Goal: Task Accomplishment & Management: Manage account settings

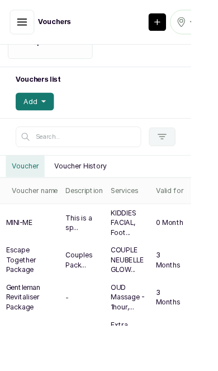
scroll to position [87, 0]
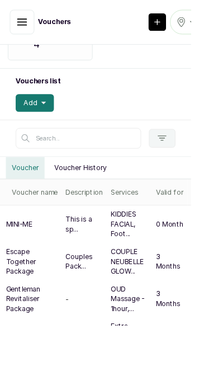
click at [144, 252] on p "KIDDIES FACIAL, Foot..." at bounding box center [147, 256] width 43 height 34
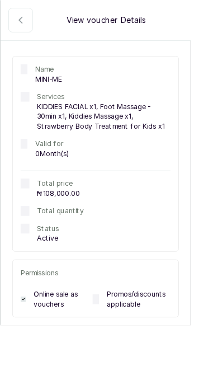
scroll to position [98, 0]
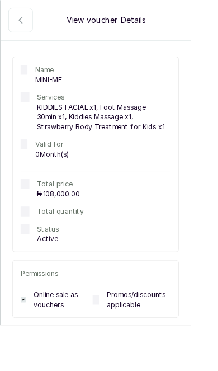
click at [35, 22] on button "active" at bounding box center [24, 23] width 28 height 28
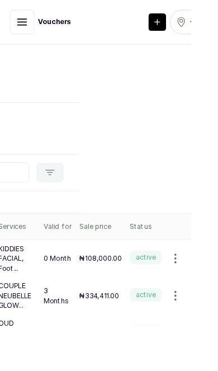
scroll to position [48, 128]
click at [199, 299] on icon "button" at bounding box center [200, 295] width 13 height 13
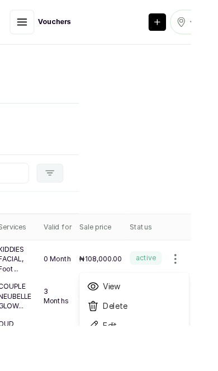
click at [129, 370] on span "Edit" at bounding box center [125, 371] width 16 height 13
select select "active"
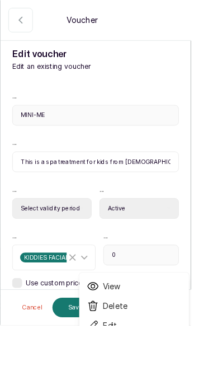
type input "128,000"
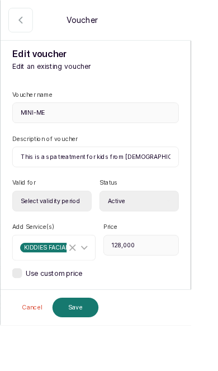
scroll to position [0, 0]
click at [27, 26] on icon "button" at bounding box center [23, 22] width 13 height 13
click at [27, 27] on icon "button" at bounding box center [23, 22] width 13 height 13
click at [26, 27] on icon "button" at bounding box center [23, 22] width 13 height 13
click at [27, 362] on button "Cancel" at bounding box center [36, 350] width 37 height 22
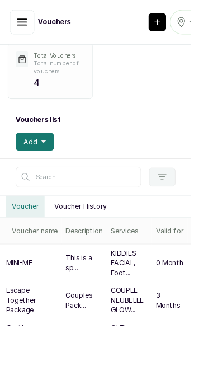
scroll to position [43, 0]
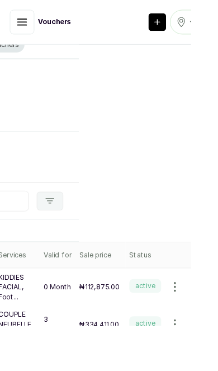
scroll to position [16, 128]
click at [195, 329] on icon "button" at bounding box center [200, 326] width 13 height 13
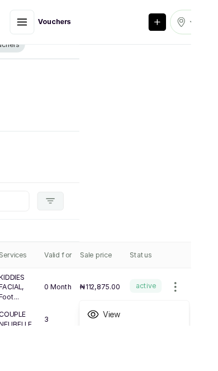
select select "active"
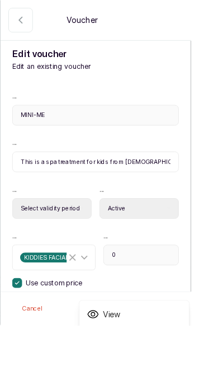
type input "128,000"
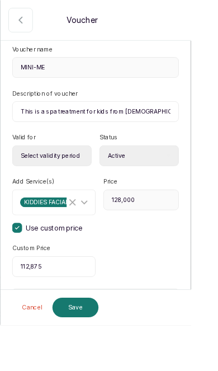
scroll to position [59, 0]
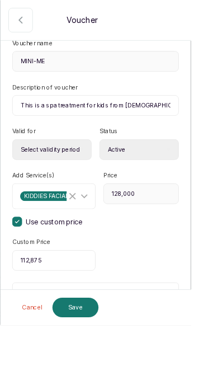
click at [28, 362] on button "Cancel" at bounding box center [36, 350] width 37 height 22
